Goal: Information Seeking & Learning: Learn about a topic

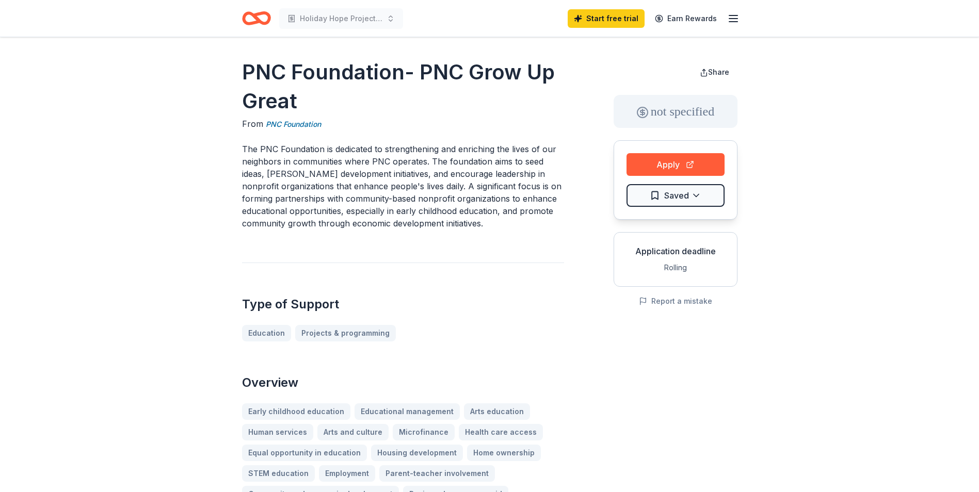
click at [248, 16] on icon "Home" at bounding box center [256, 18] width 29 height 24
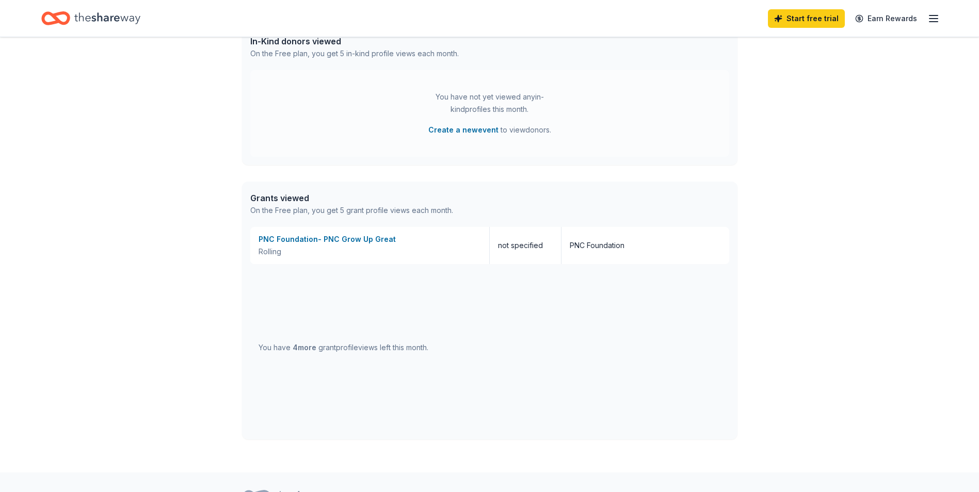
scroll to position [443, 0]
click at [324, 235] on div "PNC Foundation- PNC Grow Up Great" at bounding box center [369, 238] width 222 height 12
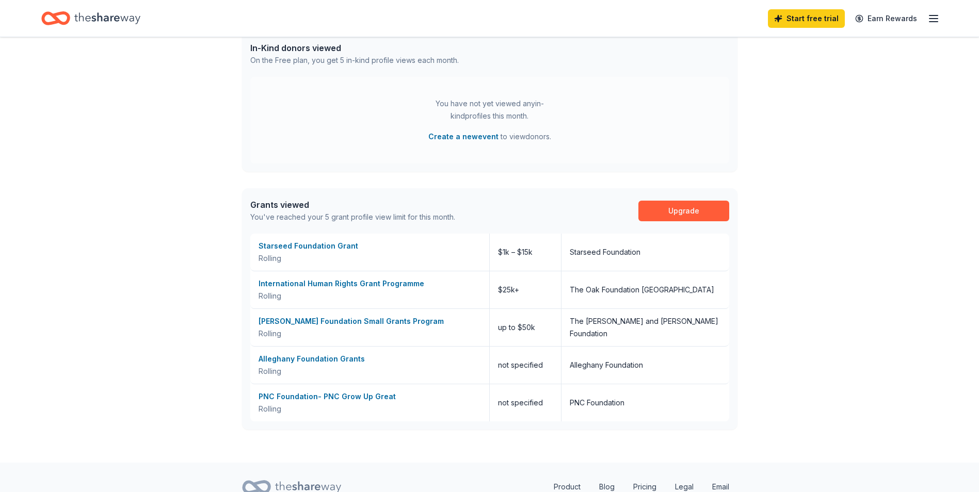
scroll to position [436, 0]
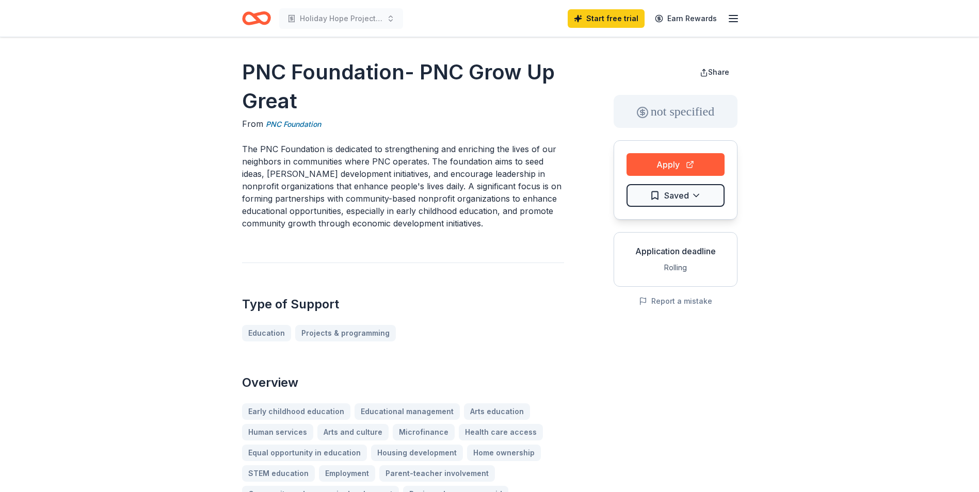
click at [673, 250] on div "Application deadline" at bounding box center [675, 251] width 106 height 12
click at [662, 161] on button "Apply" at bounding box center [675, 164] width 98 height 23
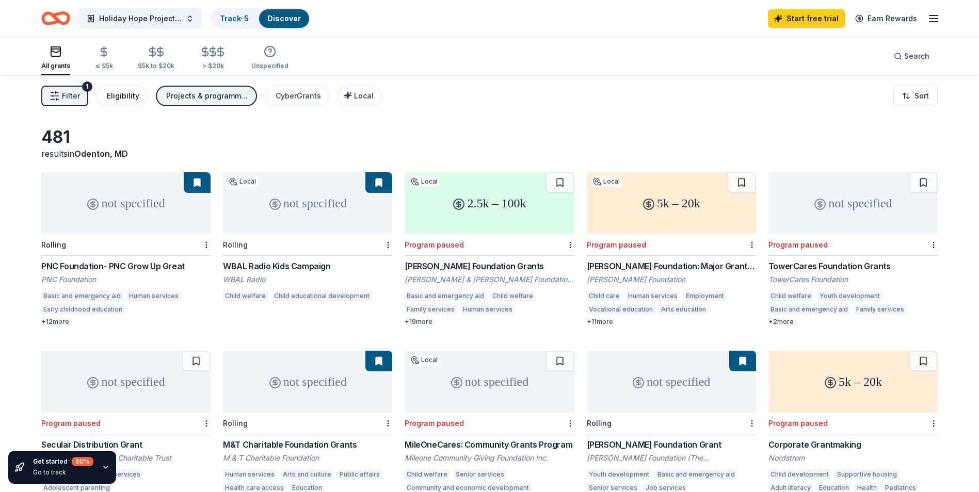
click at [132, 102] on div "Eligibility" at bounding box center [123, 96] width 32 height 12
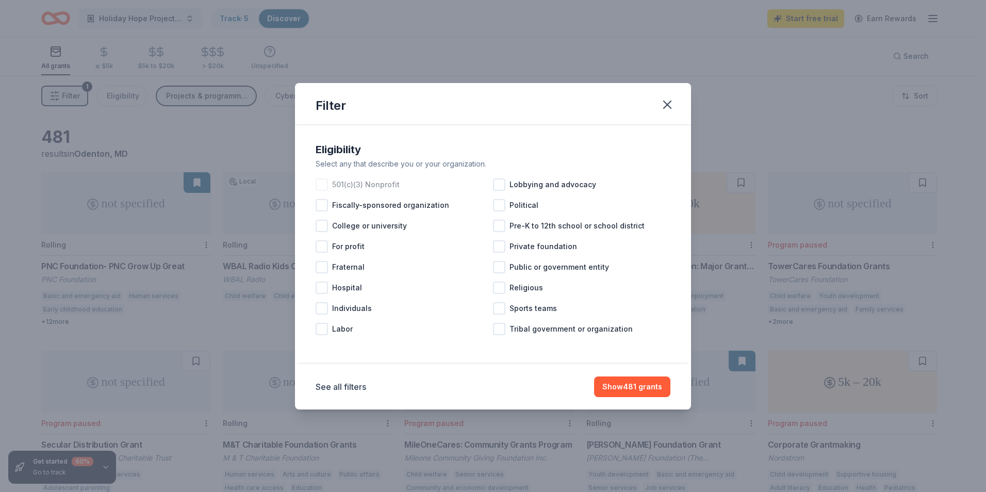
click at [321, 182] on div at bounding box center [322, 184] width 12 height 12
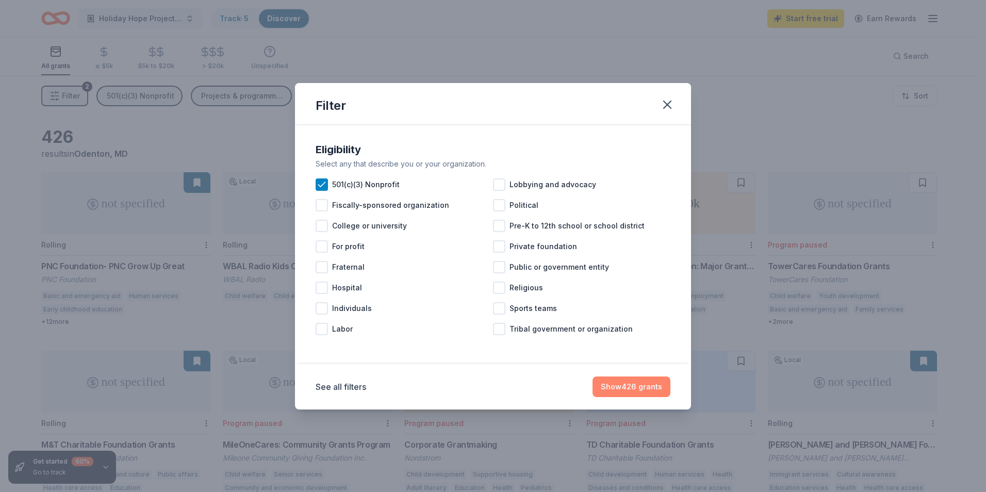
click at [620, 389] on button "Show 426 grants" at bounding box center [632, 387] width 78 height 21
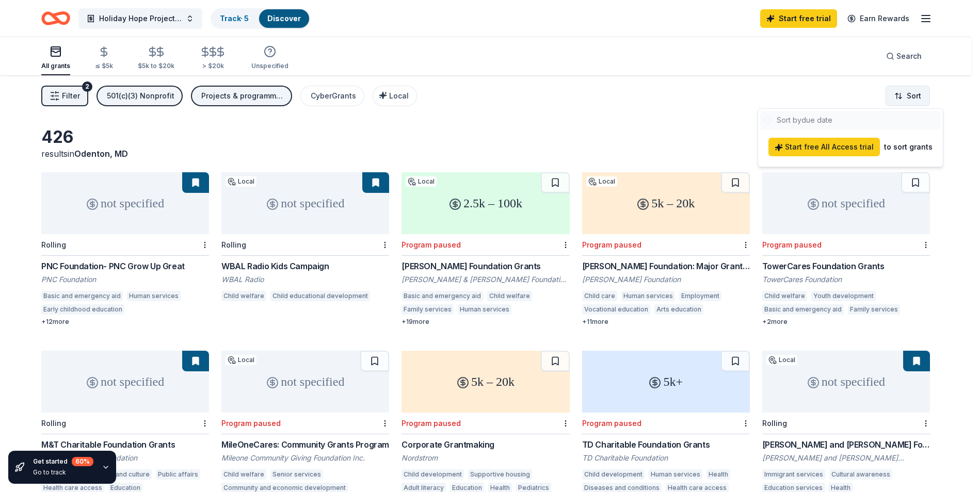
click at [930, 95] on html "Holiday Hope Project: Bringing Joy to Foster Youth Track · 5 Discover Start fre…" at bounding box center [489, 246] width 979 height 492
click at [662, 140] on html "Holiday Hope Project: Bringing Joy to Foster Youth Track · 5 Discover Start fre…" at bounding box center [493, 246] width 986 height 492
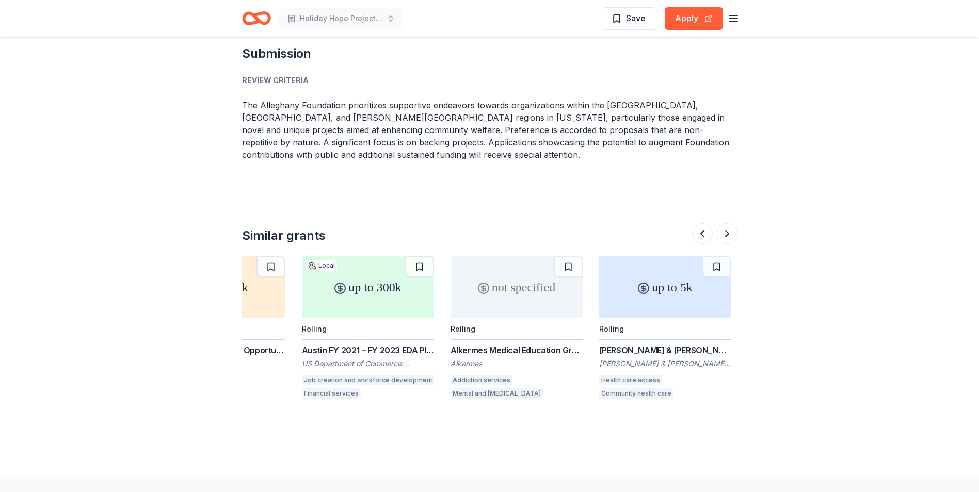
scroll to position [0, 238]
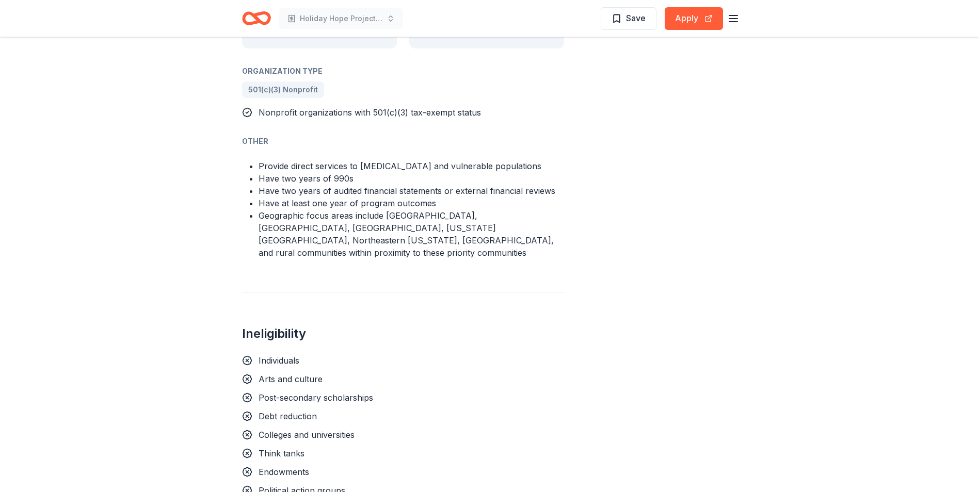
scroll to position [827, 0]
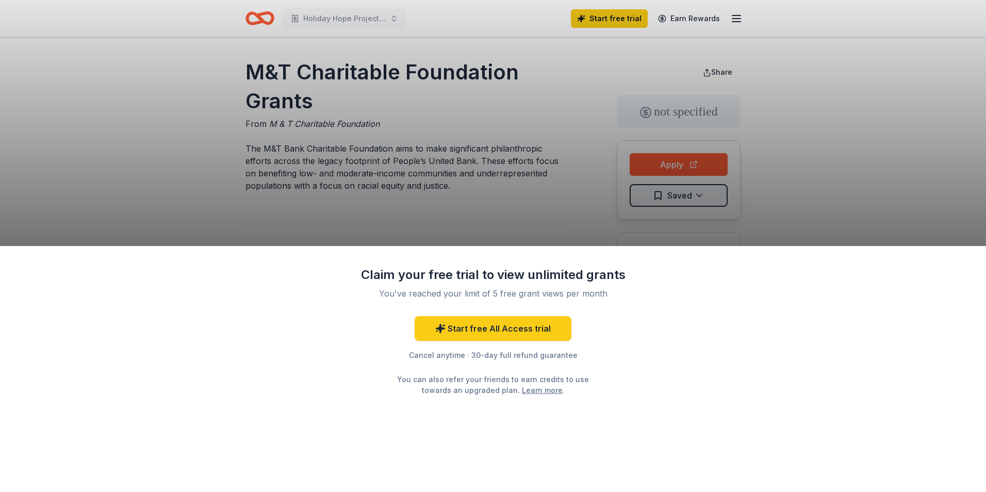
click at [471, 200] on div "Claim your free trial to view unlimited grants You've reached your limit of 5 f…" at bounding box center [493, 246] width 986 height 492
click at [512, 204] on div "Claim your free trial to view unlimited grants You've reached your limit of 5 f…" at bounding box center [493, 246] width 986 height 492
click at [595, 378] on div "You can also refer your friends to earn credits to use towards an upgraded plan…" at bounding box center [493, 385] width 210 height 22
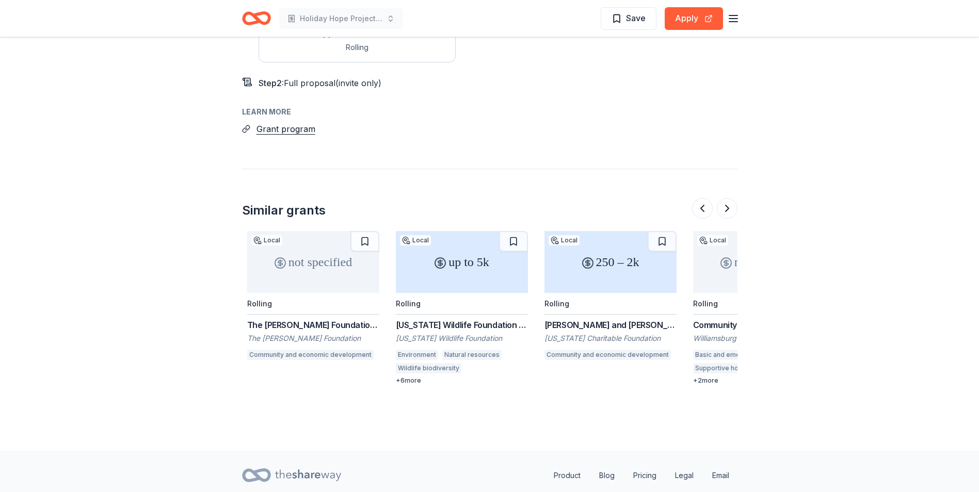
scroll to position [0, 974]
